Goal: Obtain resource: Download file/media

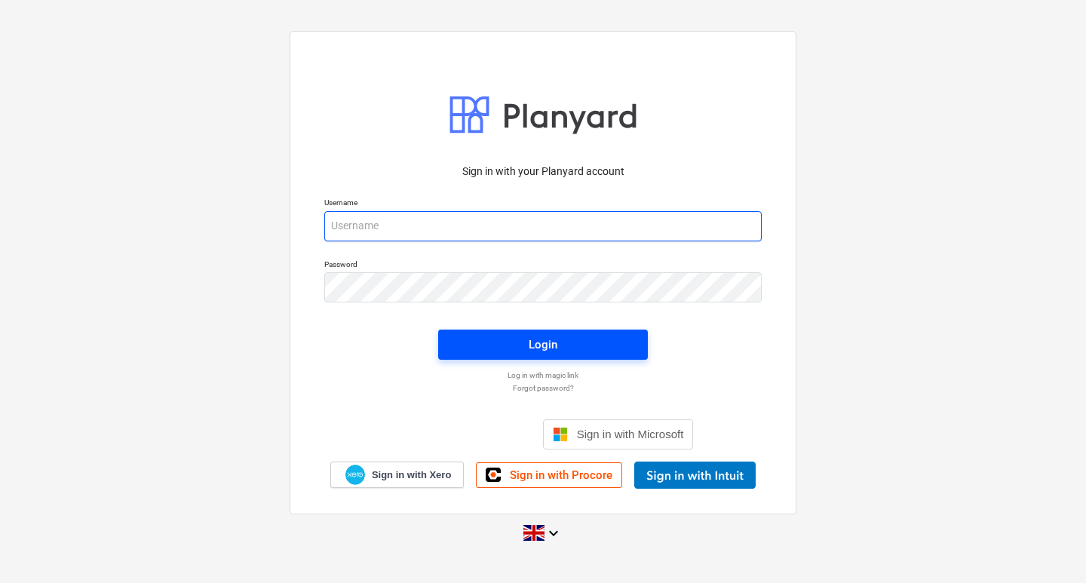
type input "[EMAIL_ADDRESS][DOMAIN_NAME]"
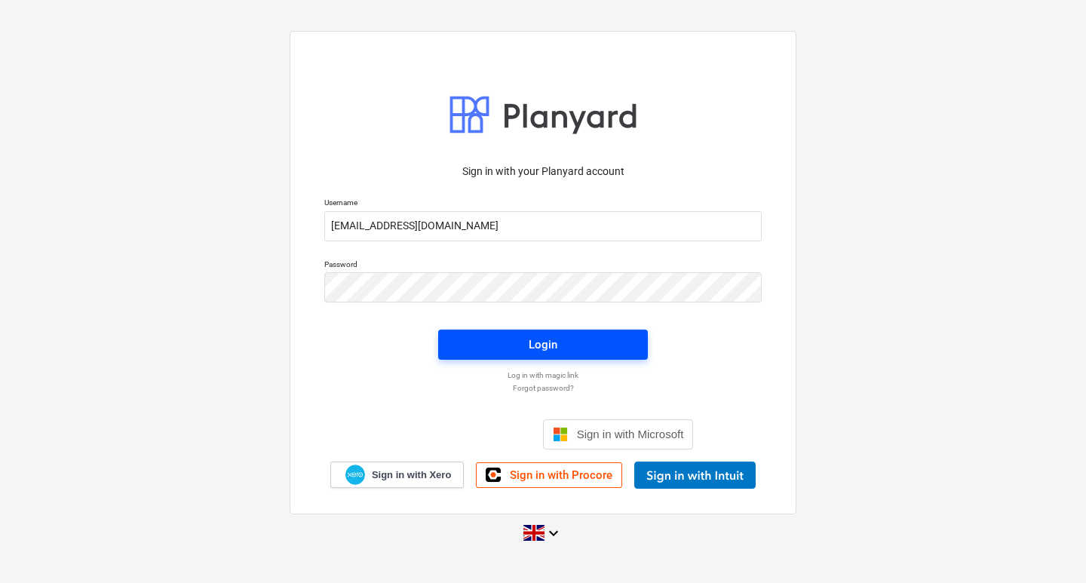
click at [563, 346] on span "Login" at bounding box center [542, 345] width 173 height 20
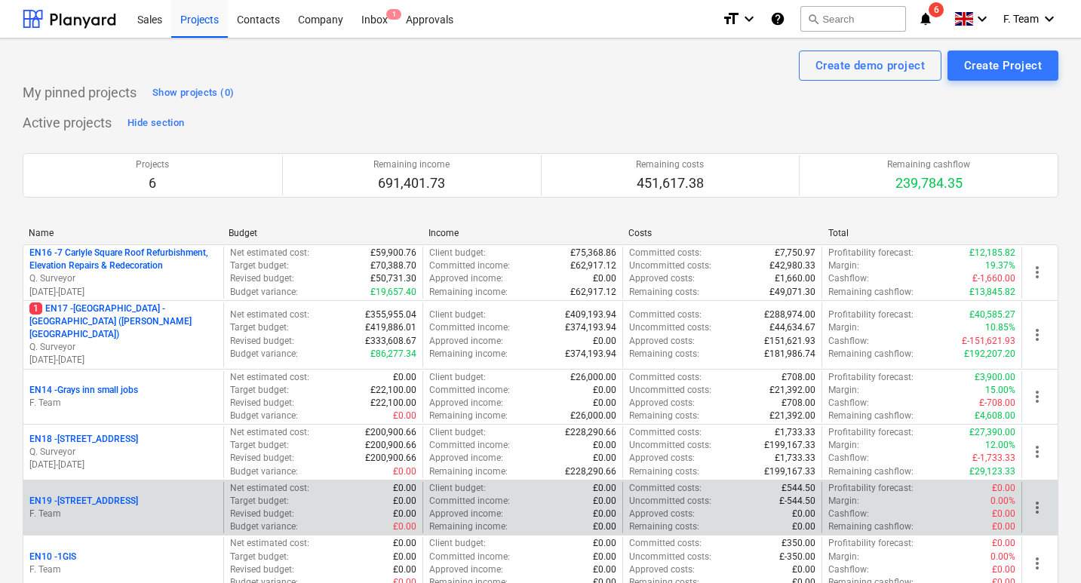
scroll to position [129, 0]
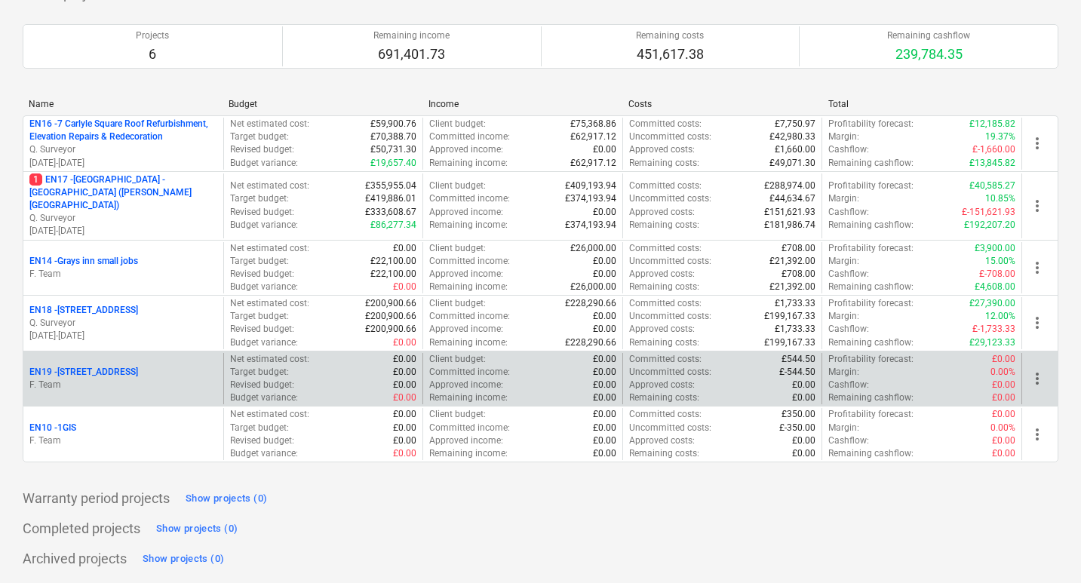
click at [63, 372] on p "EN19 - [STREET_ADDRESS]" at bounding box center [83, 372] width 109 height 13
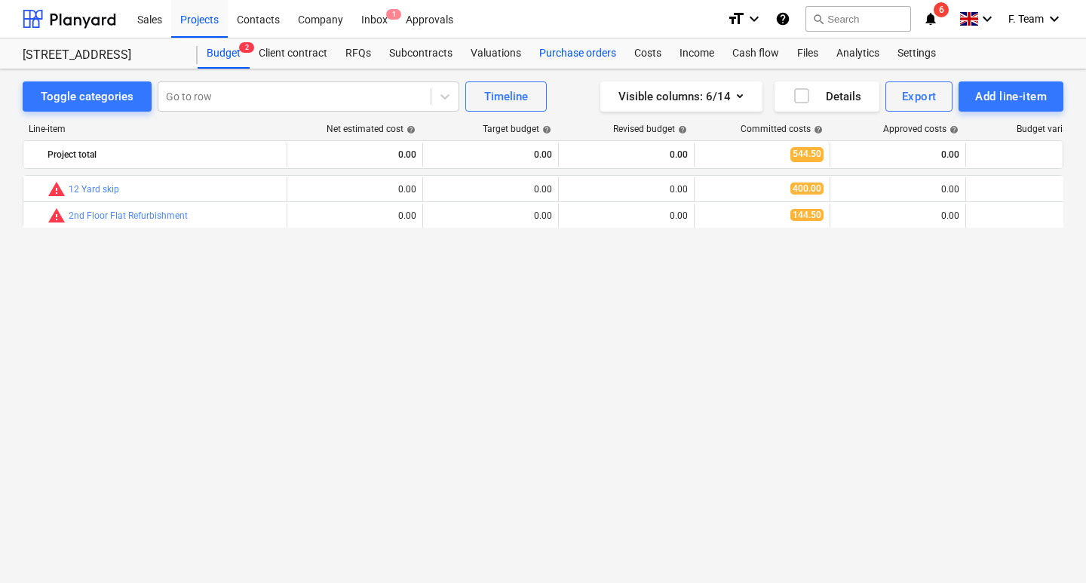
click at [592, 53] on div "Purchase orders" at bounding box center [577, 53] width 95 height 30
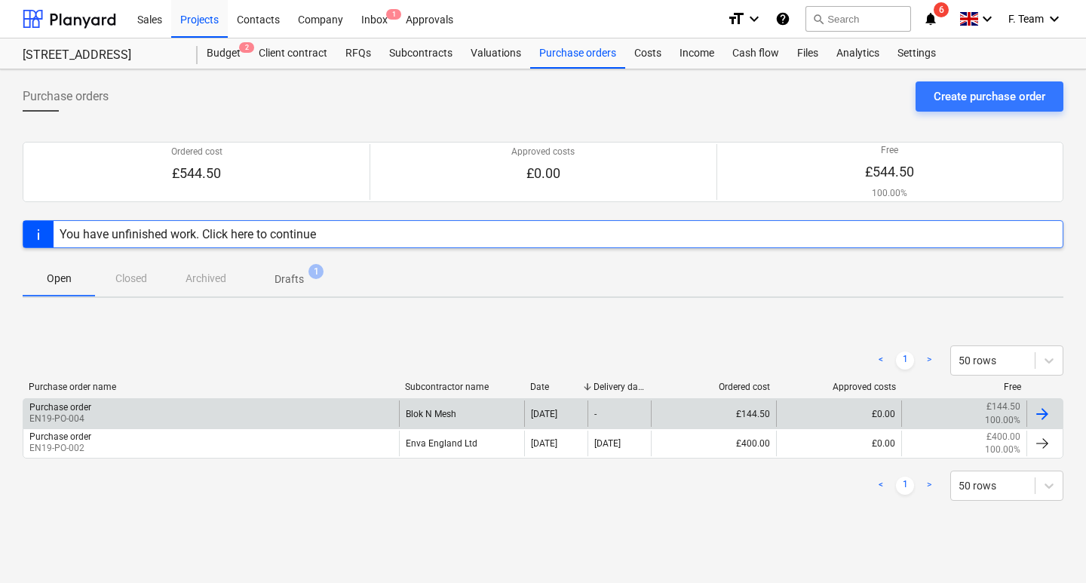
click at [132, 417] on div "Purchase order EN19-PO-004" at bounding box center [211, 413] width 376 height 26
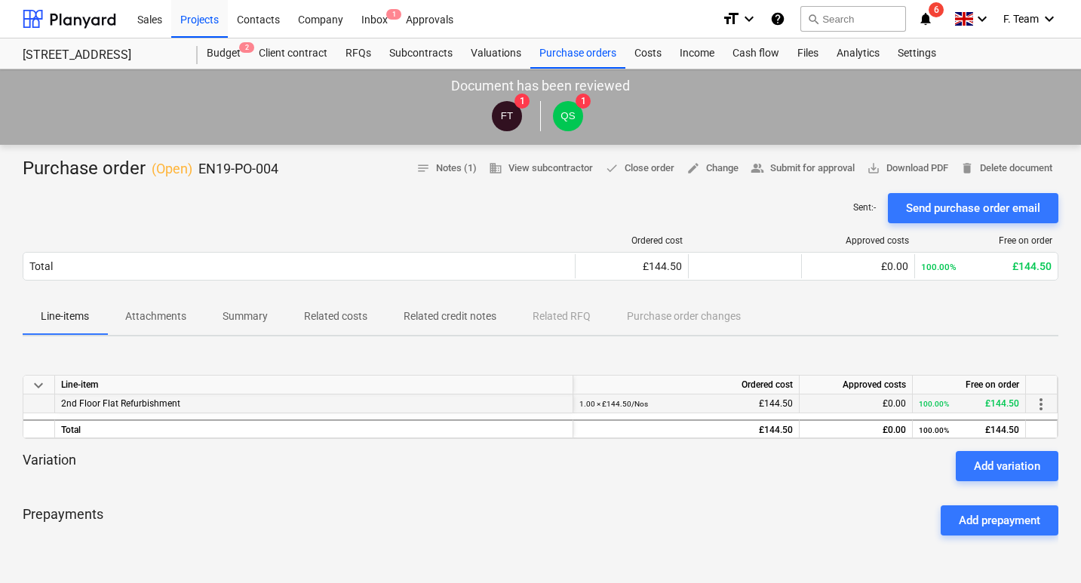
click at [142, 403] on span "2nd Floor Flat Refurbishment" at bounding box center [120, 403] width 119 height 11
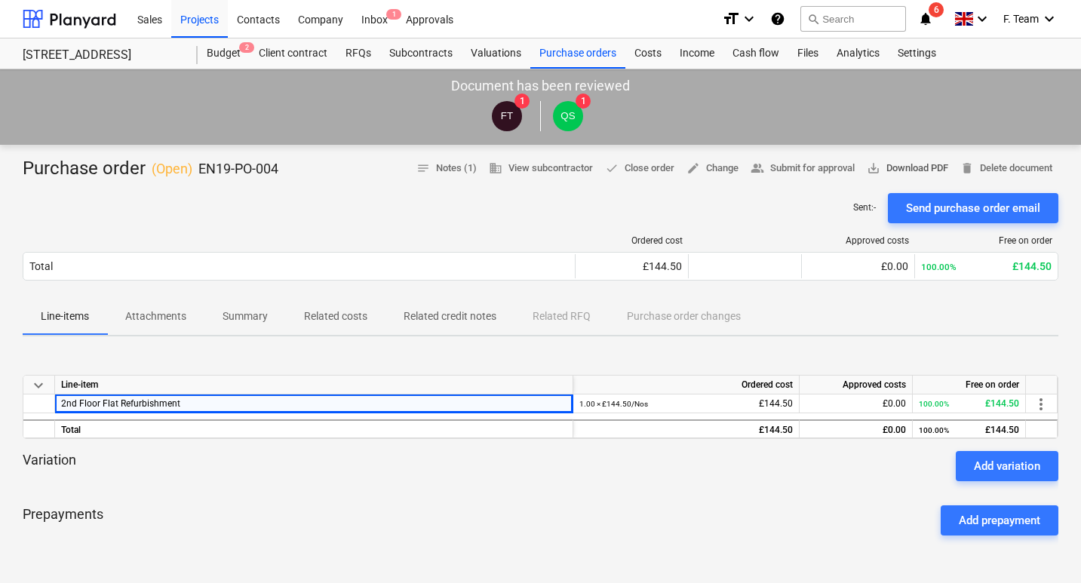
click at [891, 170] on span "save_alt Download PDF" at bounding box center [906, 168] width 81 height 17
click at [389, 19] on span "1" at bounding box center [393, 14] width 15 height 11
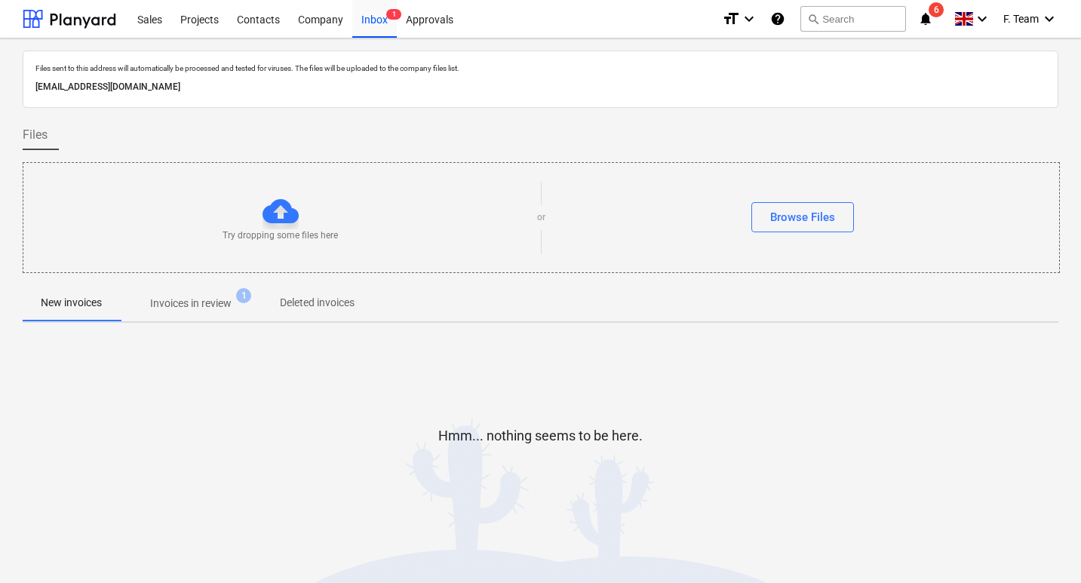
click at [184, 363] on div "Hmm... nothing seems to be here." at bounding box center [540, 448] width 1035 height 226
click at [195, 269] on div "Try dropping some files here or Browse Files" at bounding box center [541, 217] width 1037 height 111
click at [185, 302] on p "Invoices in review" at bounding box center [190, 304] width 81 height 16
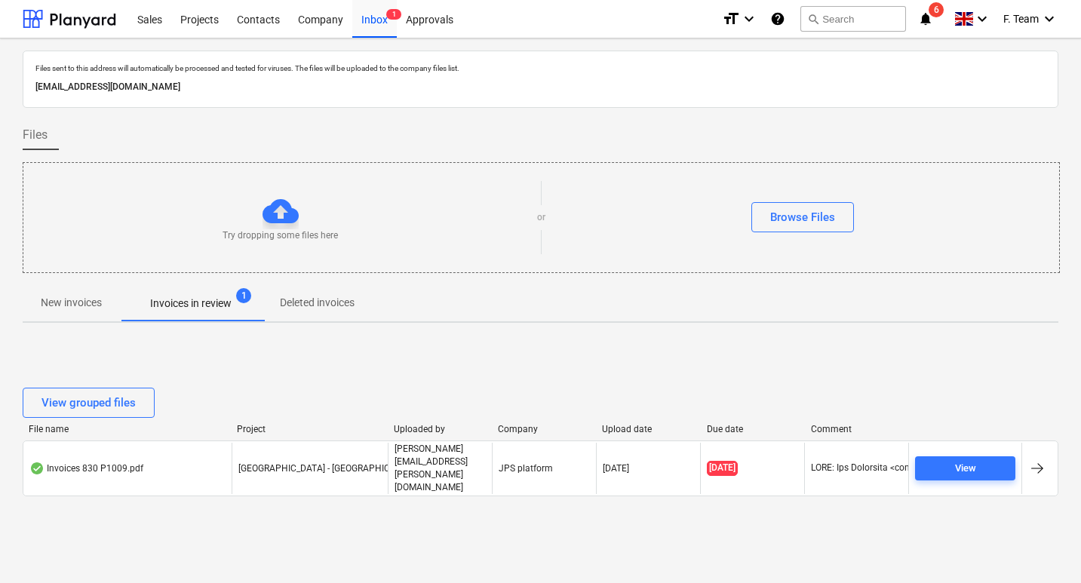
scroll to position [2, 0]
